Goal: Communication & Community: Answer question/provide support

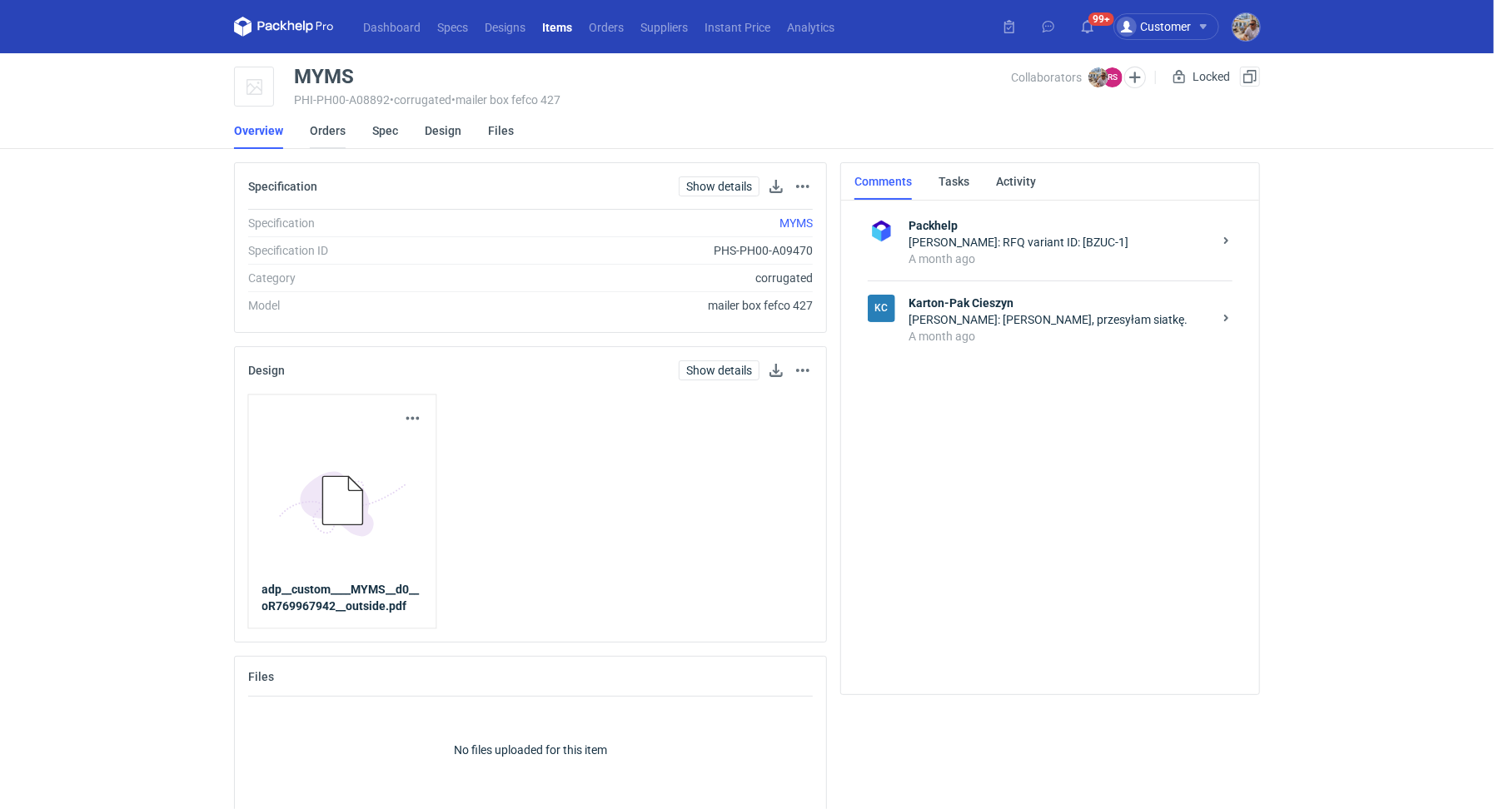
click at [322, 135] on link "Orders" at bounding box center [328, 130] width 36 height 37
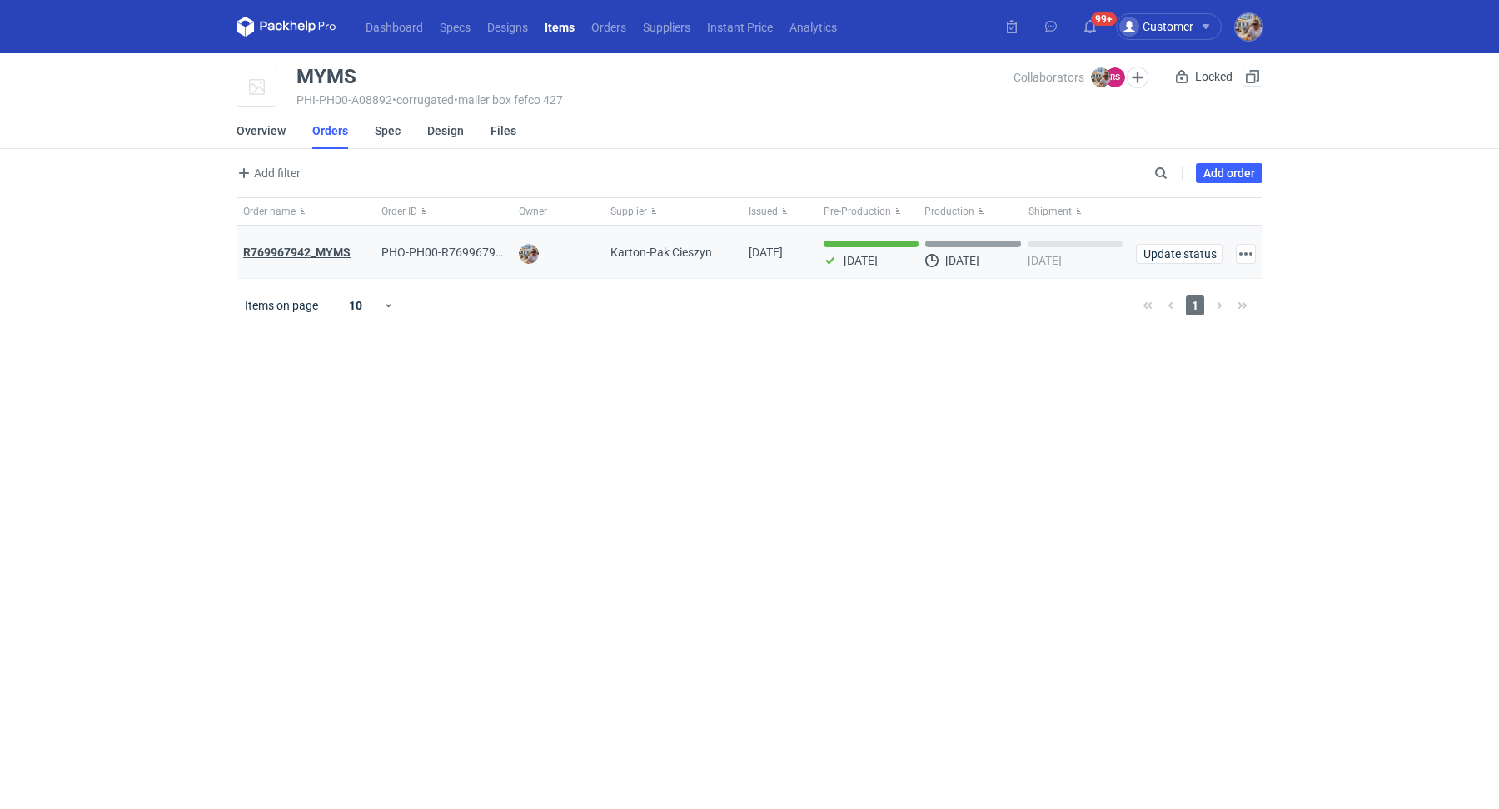
click at [347, 252] on strong "R769967942_MYMS" at bounding box center [296, 252] width 107 height 13
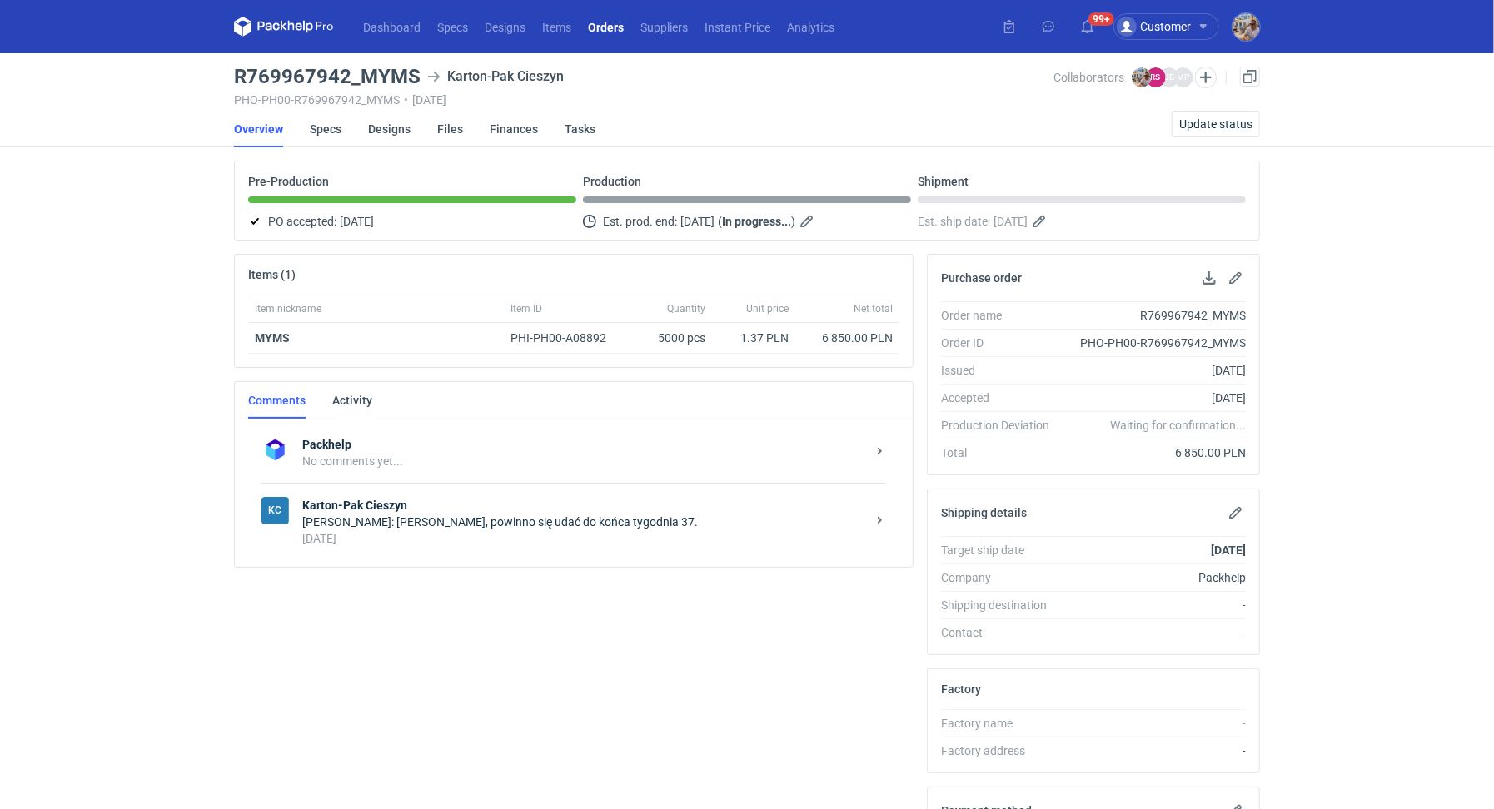
click at [482, 533] on div "[DATE]" at bounding box center [584, 539] width 564 height 17
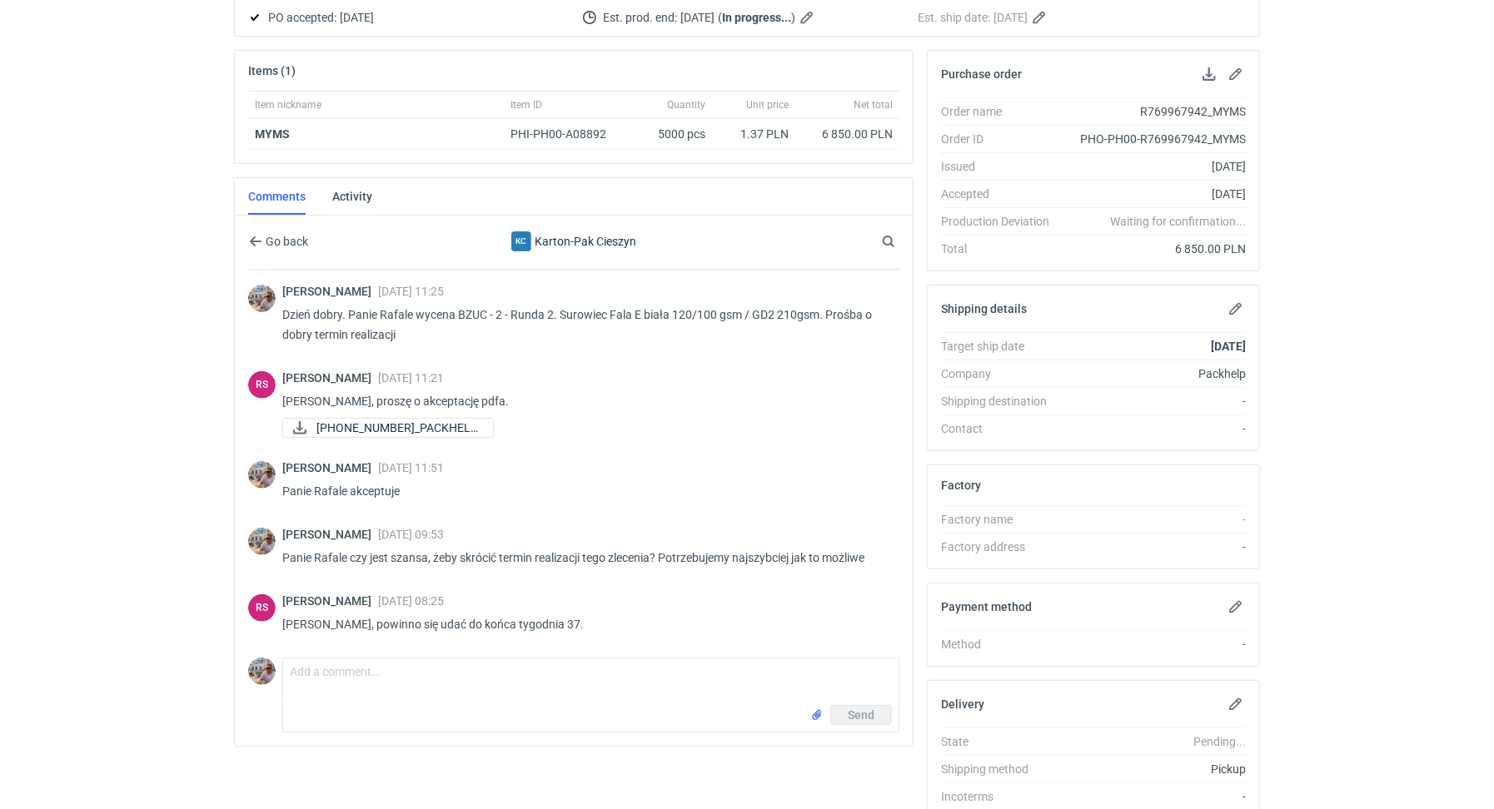
scroll to position [271, 0]
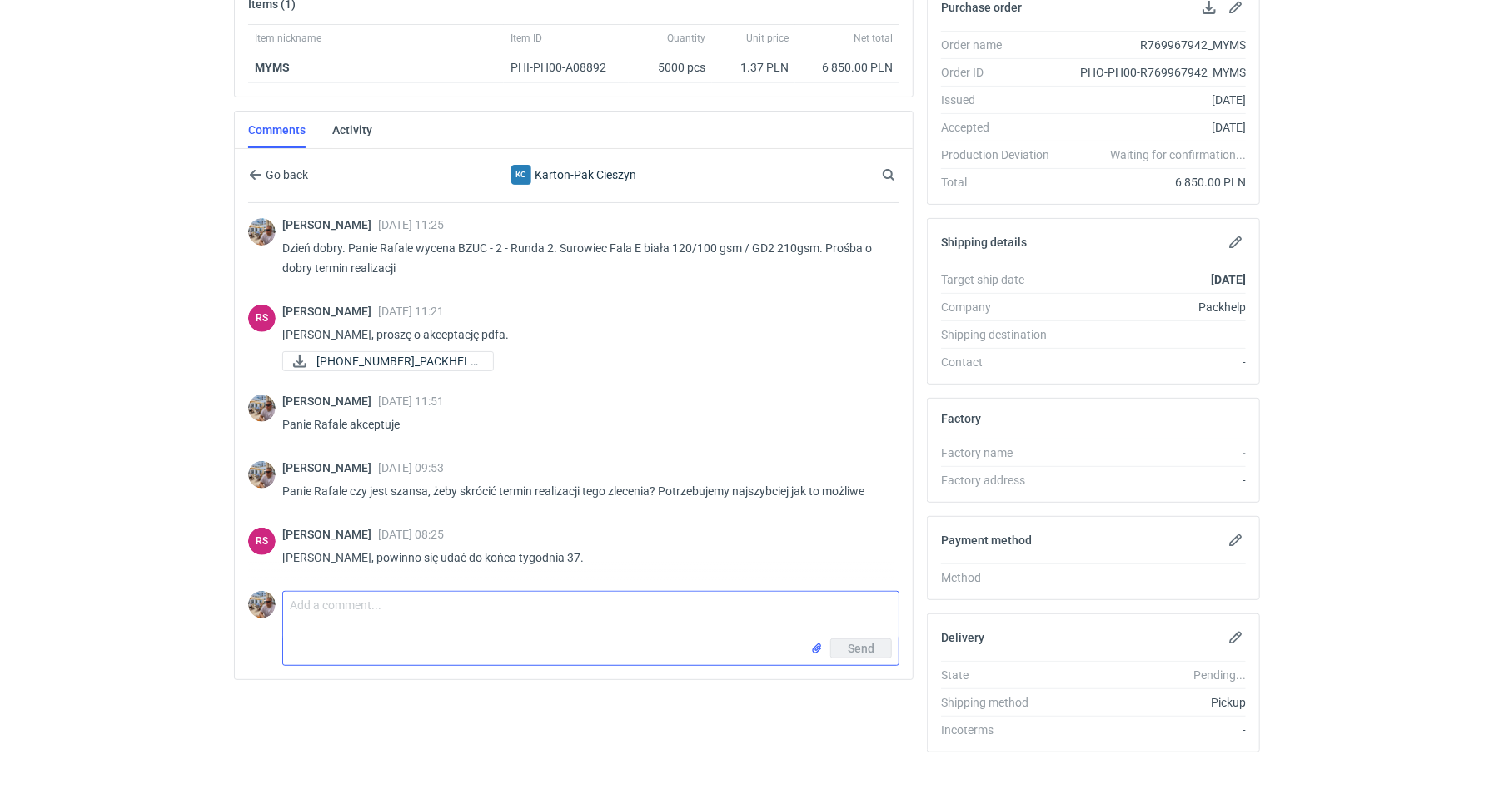
click at [396, 605] on textarea "Comment message" at bounding box center [590, 615] width 615 height 47
type textarea "Dzień dobry. Panie Rafale jak wyglądamy tutaj z produkcją? Będzie [DATE] zgłosz…"
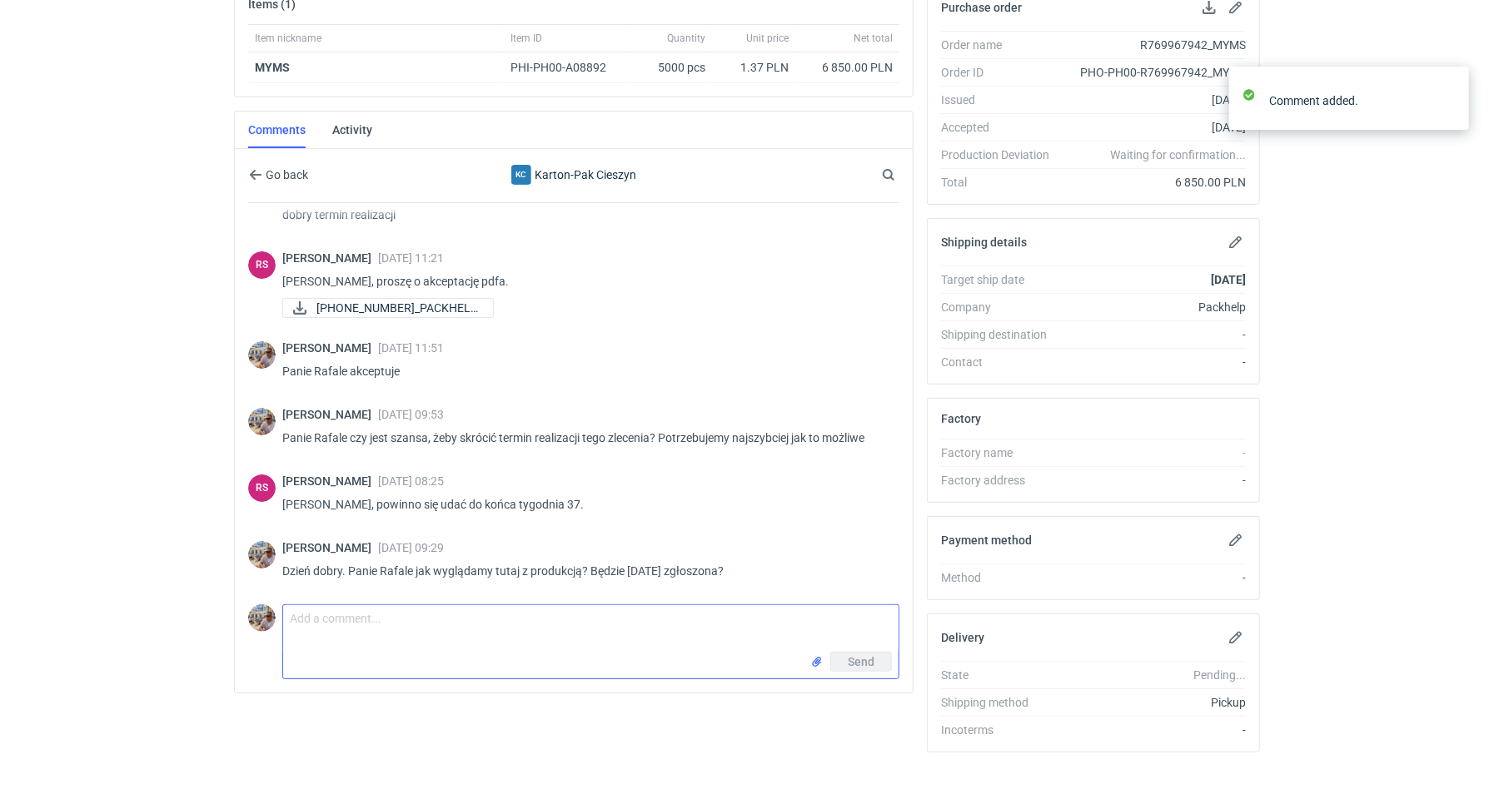
scroll to position [52, 0]
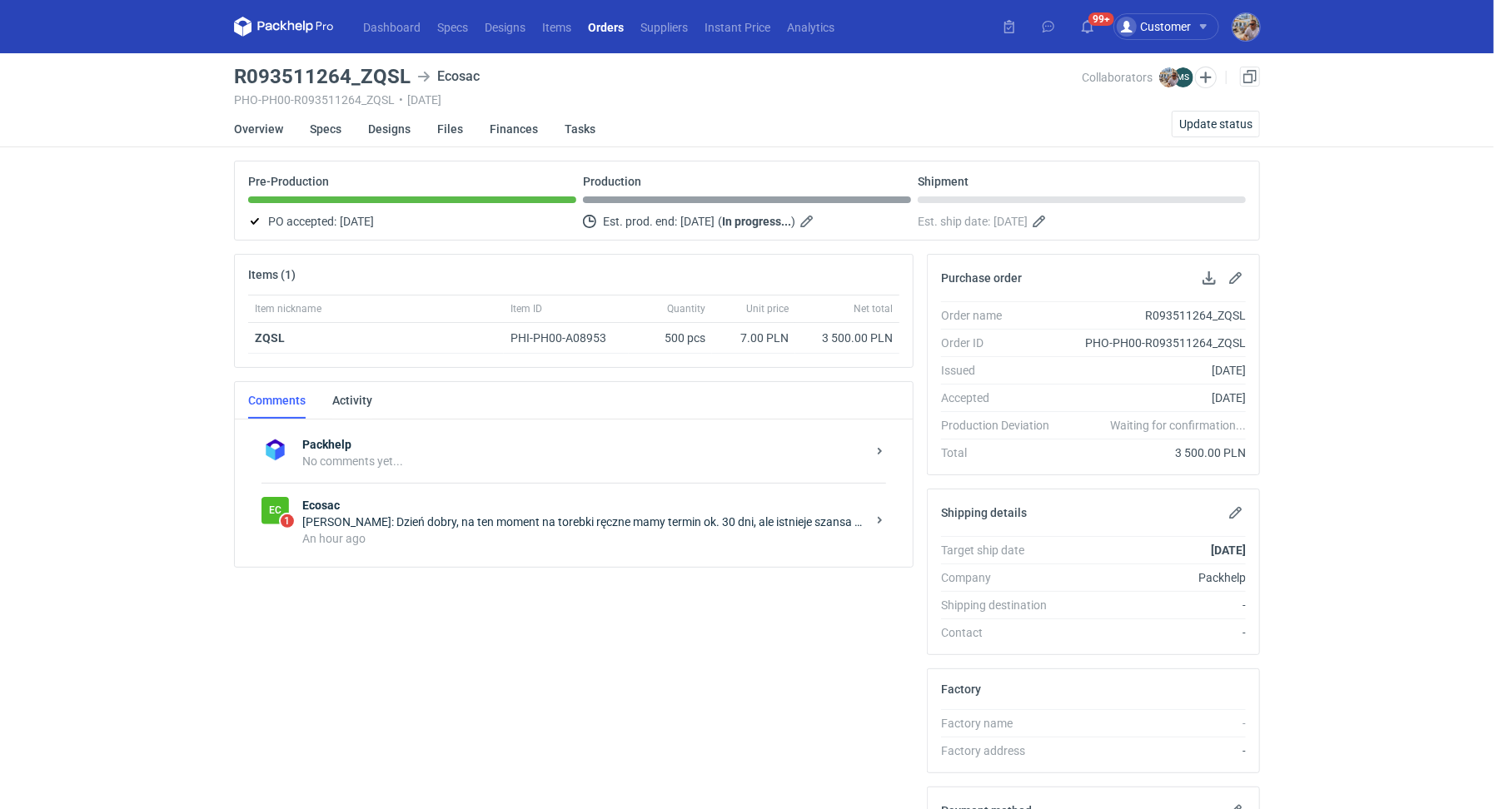
click at [491, 518] on div "Michał Sokołowski: Dzień dobry, na ten moment na torebki ręczne mamy termin ok.…" at bounding box center [584, 522] width 564 height 17
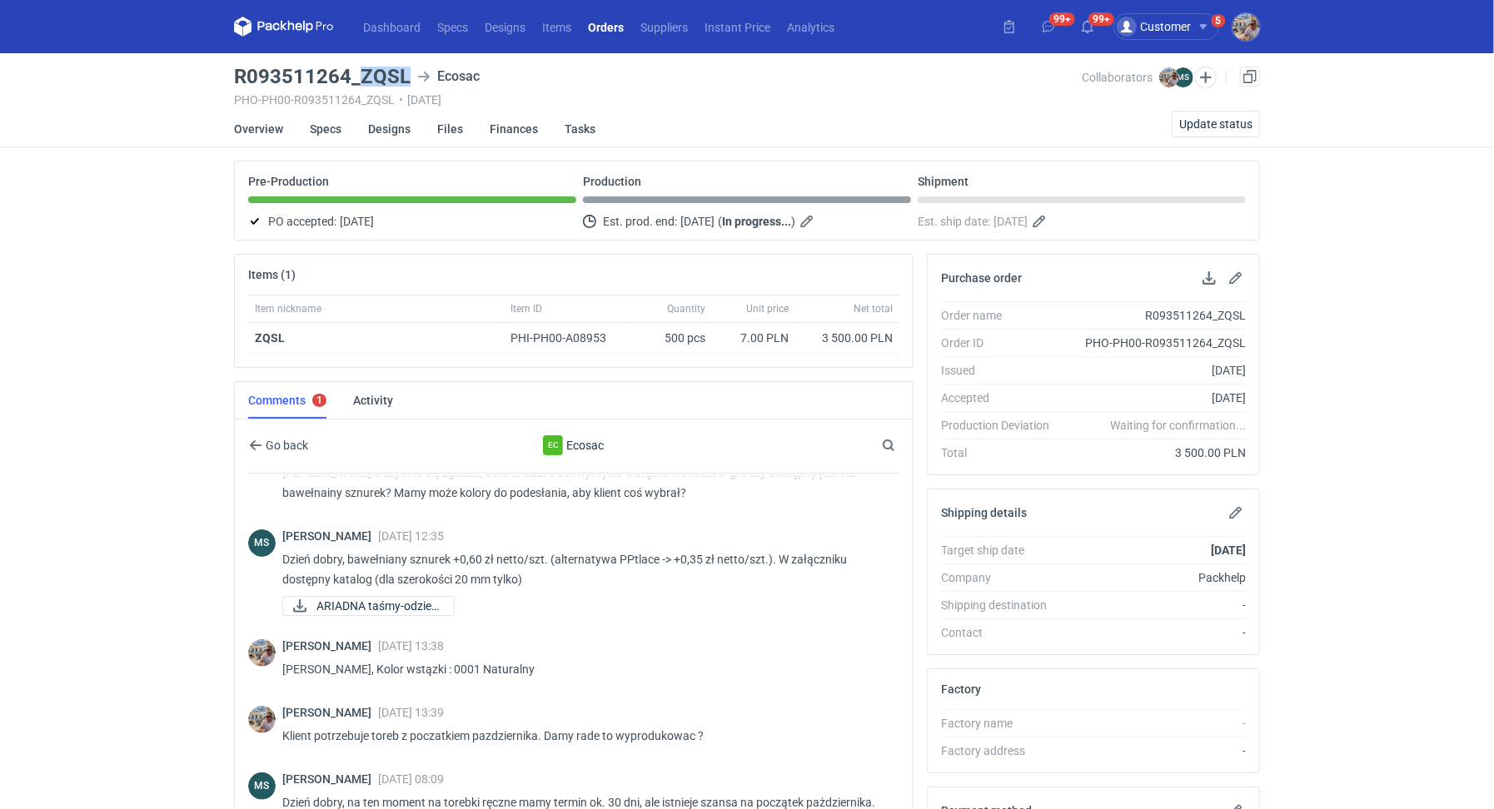
drag, startPoint x: 405, startPoint y: 77, endPoint x: 363, endPoint y: 66, distance: 43.0
click at [363, 67] on h3 "R093511264_ZQSL" at bounding box center [322, 77] width 177 height 20
copy h3 "ZQSL"
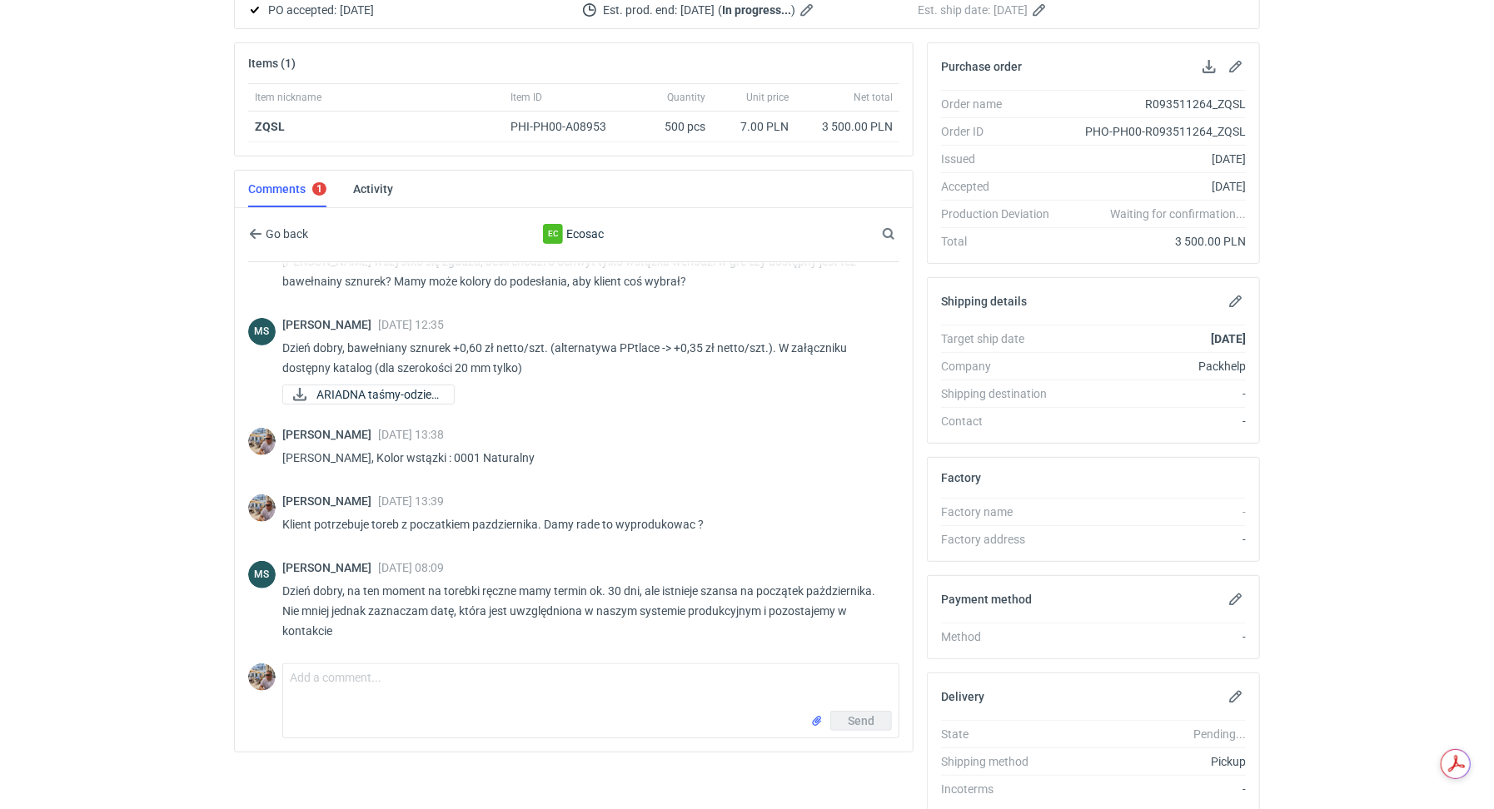
scroll to position [271, 0]
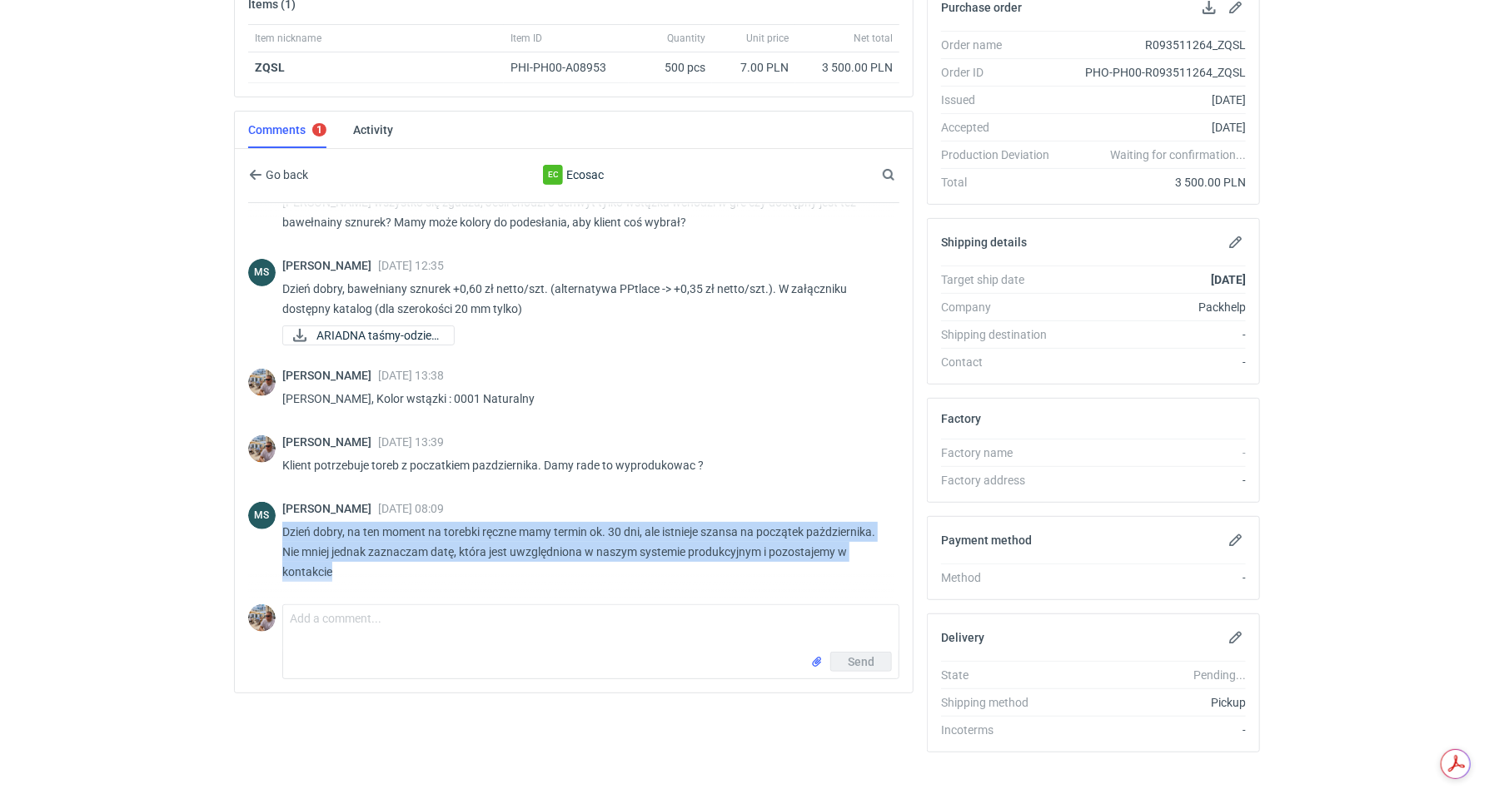
copy p "Dzień dobry, na ten moment na torebki ręczne mamy termin ok. 30 dni, ale istnie…"
drag, startPoint x: 283, startPoint y: 522, endPoint x: 409, endPoint y: 568, distance: 133.8
click at [409, 568] on p "Dzień dobry, na ten moment na torebki ręczne mamy termin ok. 30 dni, ale istnie…" at bounding box center [584, 552] width 604 height 60
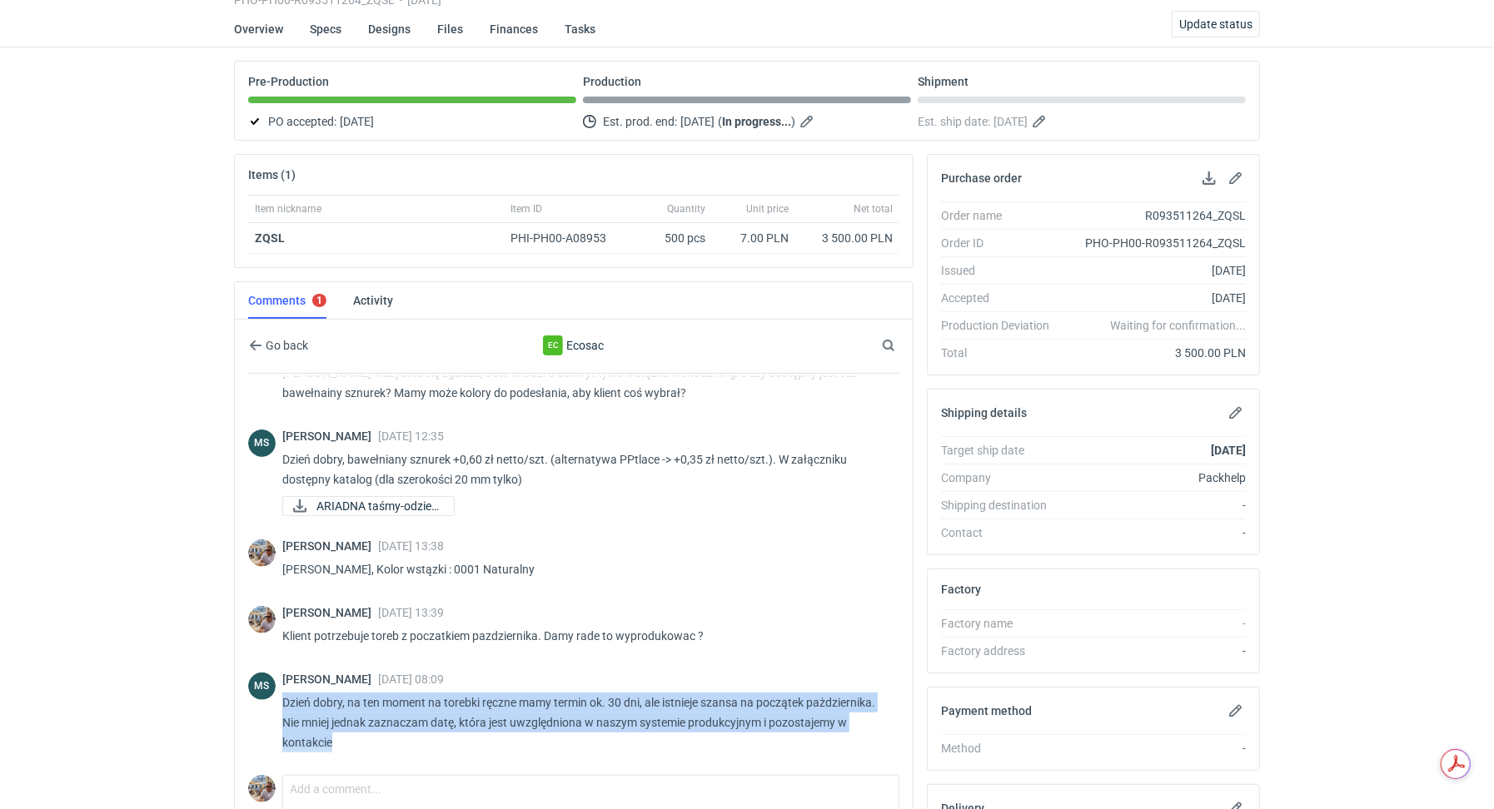
scroll to position [0, 0]
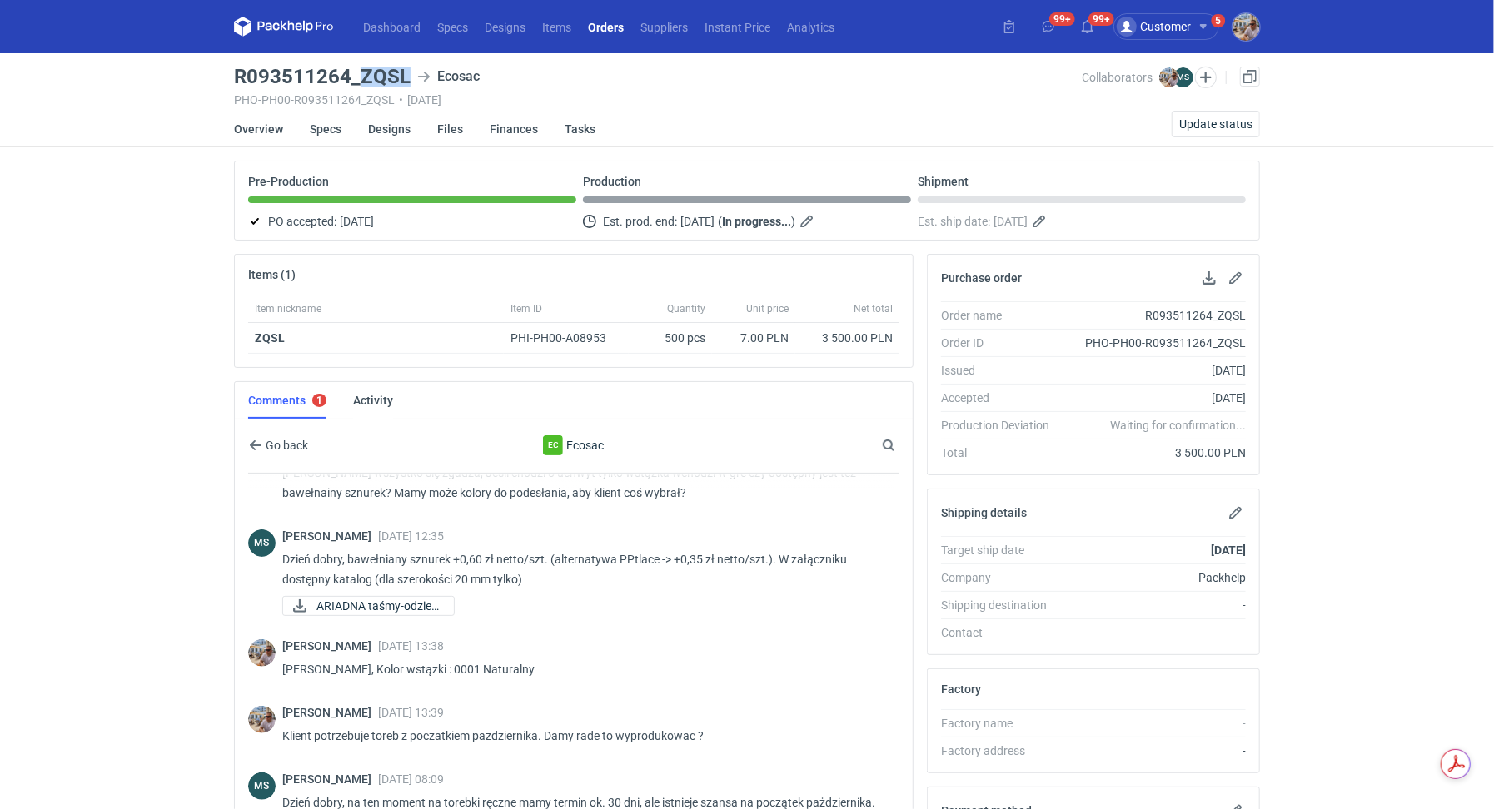
drag, startPoint x: 360, startPoint y: 76, endPoint x: 414, endPoint y: 77, distance: 54.1
click at [414, 77] on div "R093511264_ZQSL Ecosac" at bounding box center [658, 77] width 848 height 20
copy h3 "ZQSL"
